Goal: Task Accomplishment & Management: Use online tool/utility

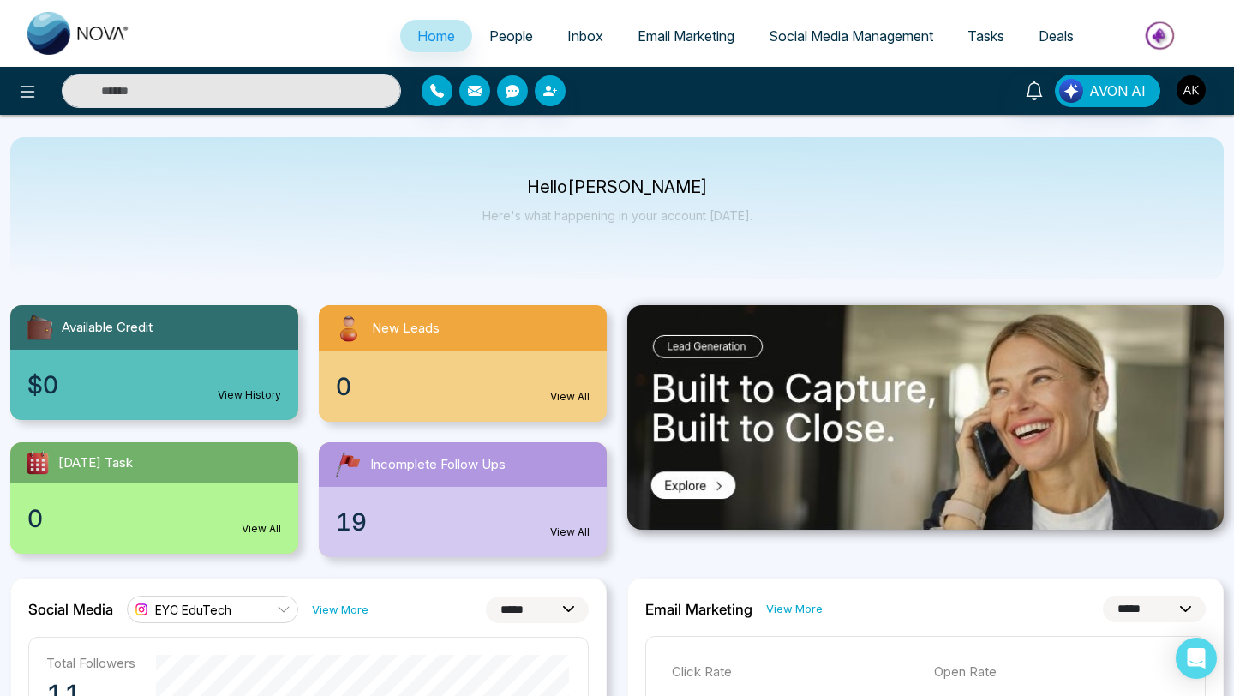
select select "*"
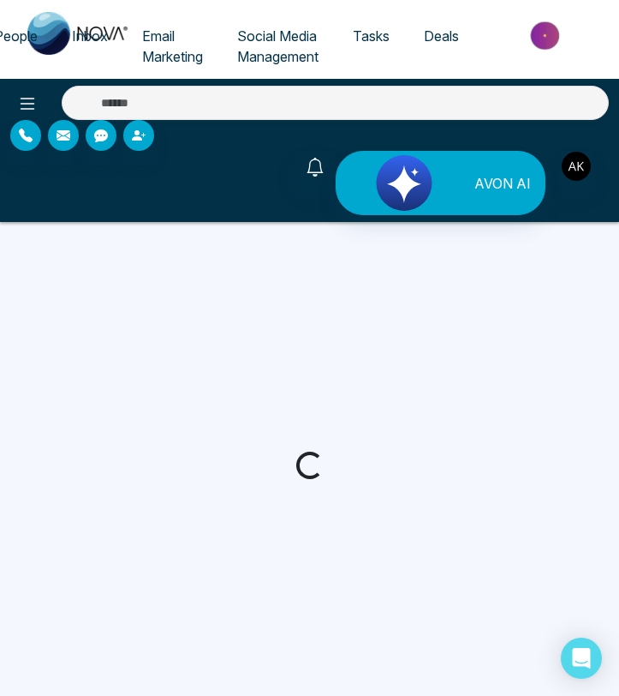
select select "*"
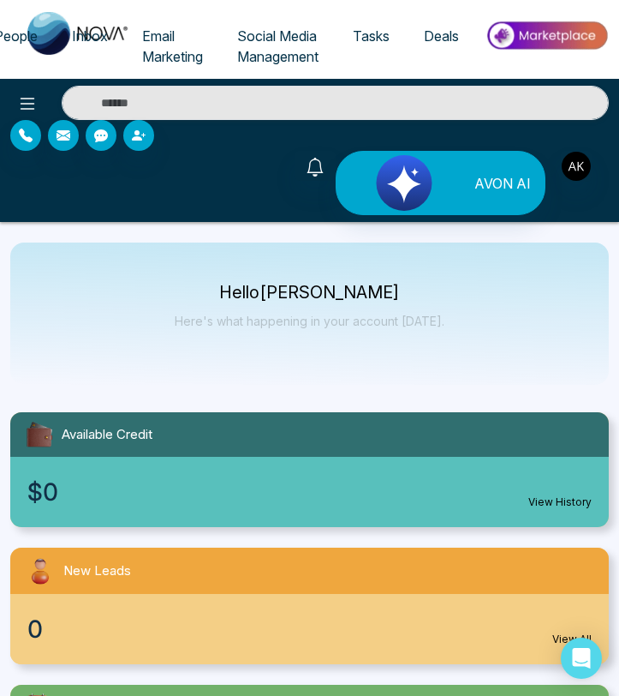
click at [366, 26] on link "Tasks" at bounding box center [371, 36] width 71 height 33
